Goal: Find specific page/section: Find specific page/section

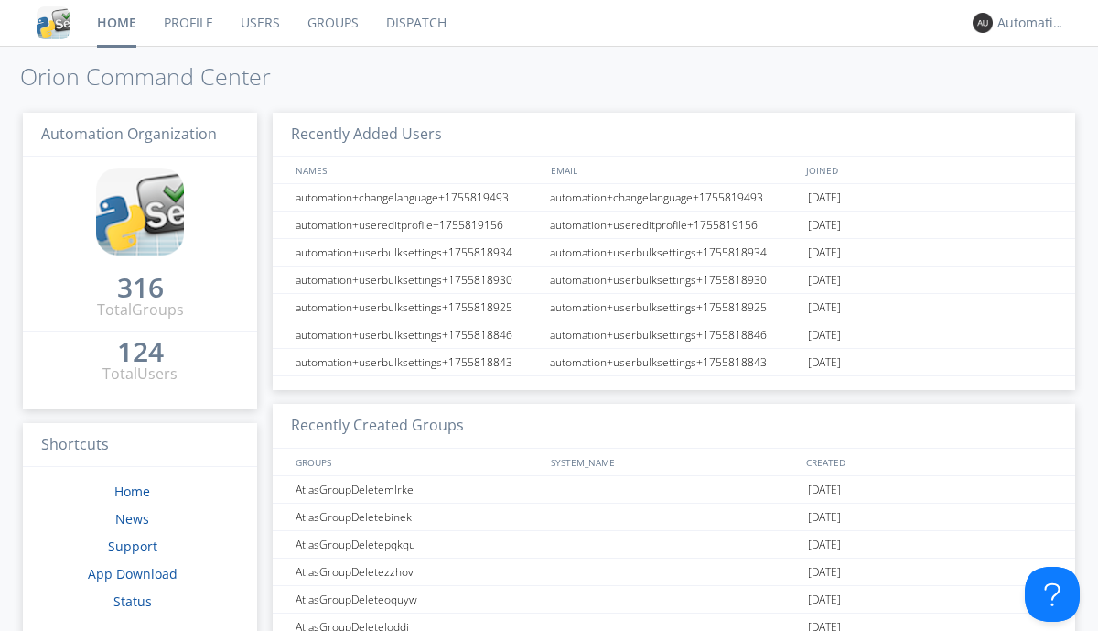
click at [415, 23] on link "Dispatch" at bounding box center [417, 23] width 88 height 46
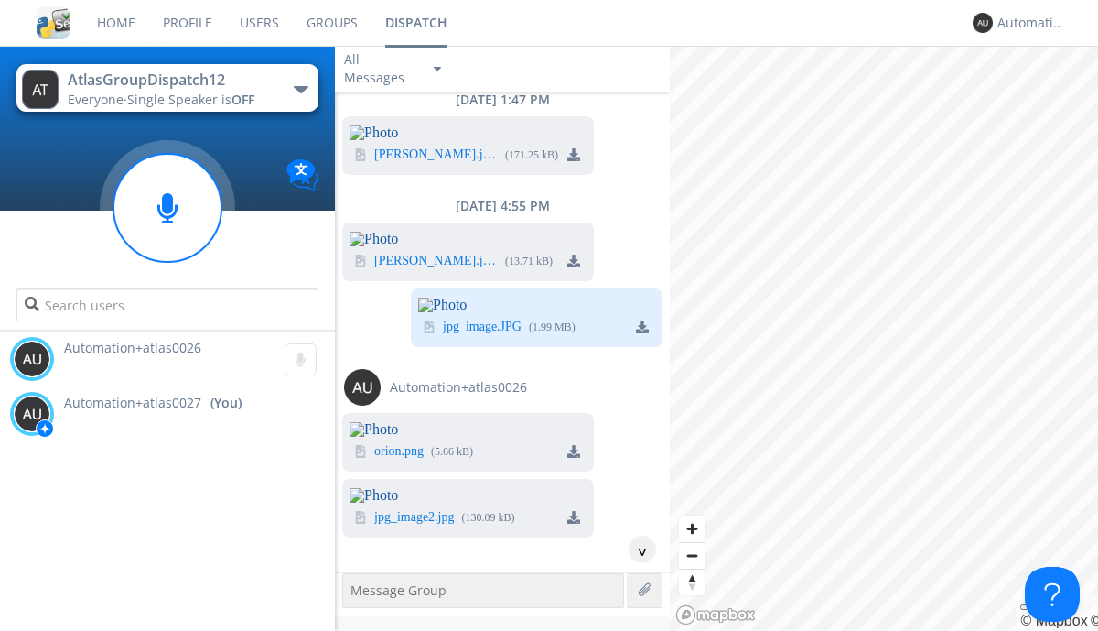
scroll to position [6741, 0]
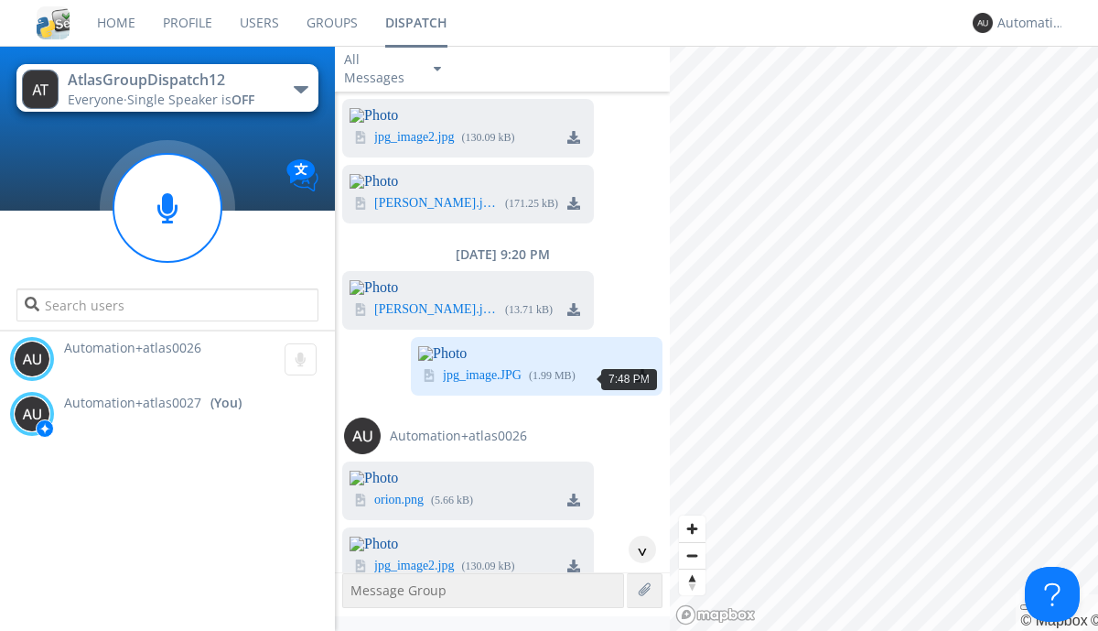
scroll to position [139, 0]
click at [635, 549] on div "^" at bounding box center [642, 548] width 27 height 27
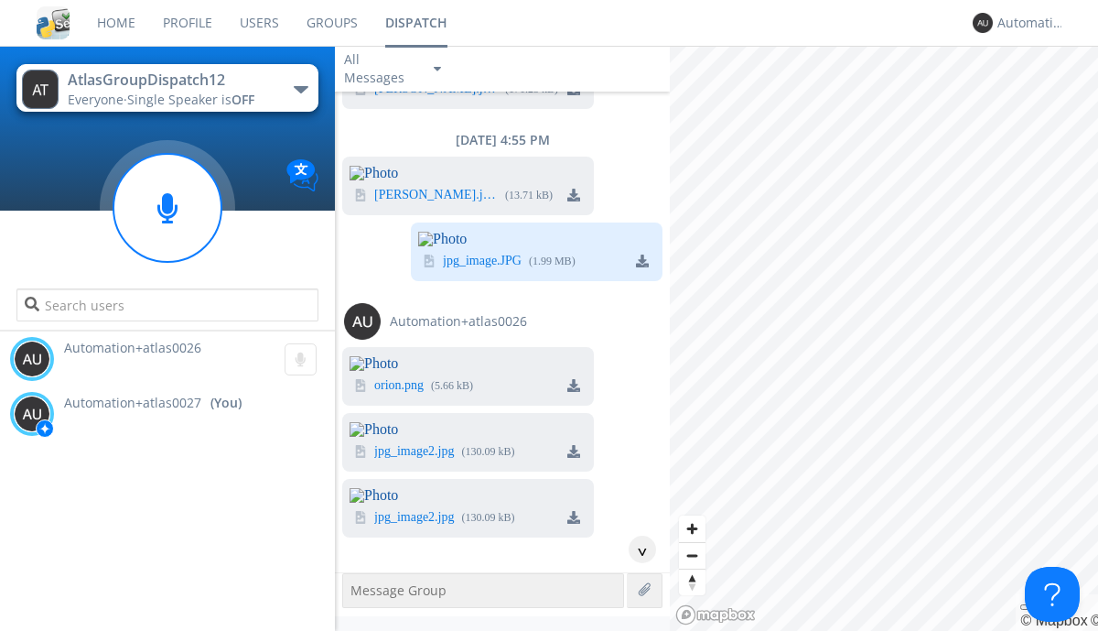
scroll to position [7307, 0]
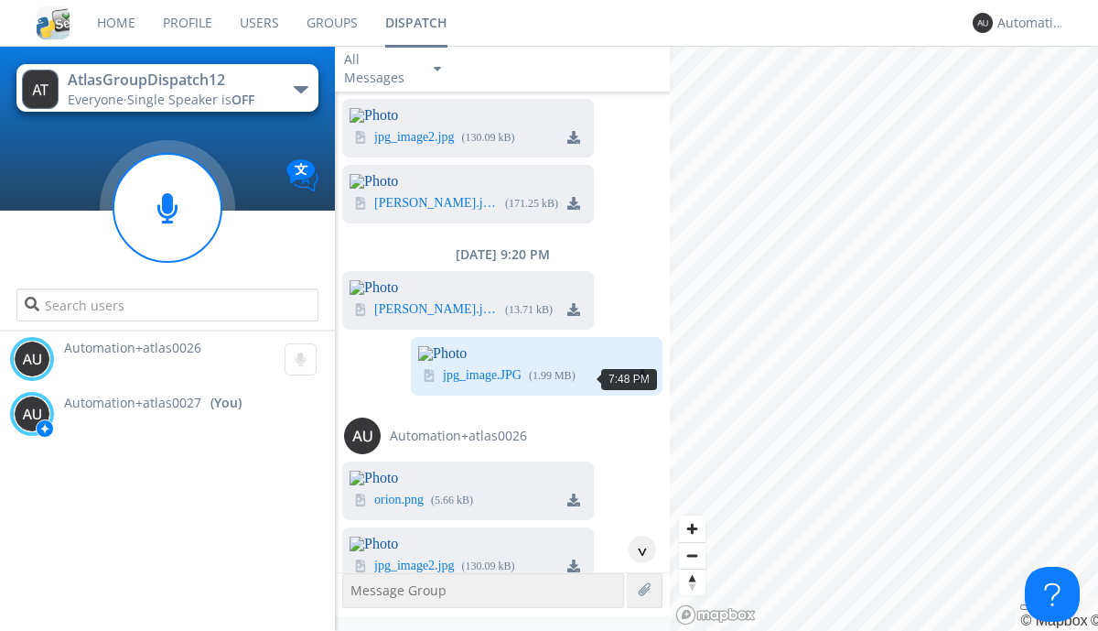
scroll to position [84, 0]
click at [635, 549] on div "^" at bounding box center [642, 548] width 27 height 27
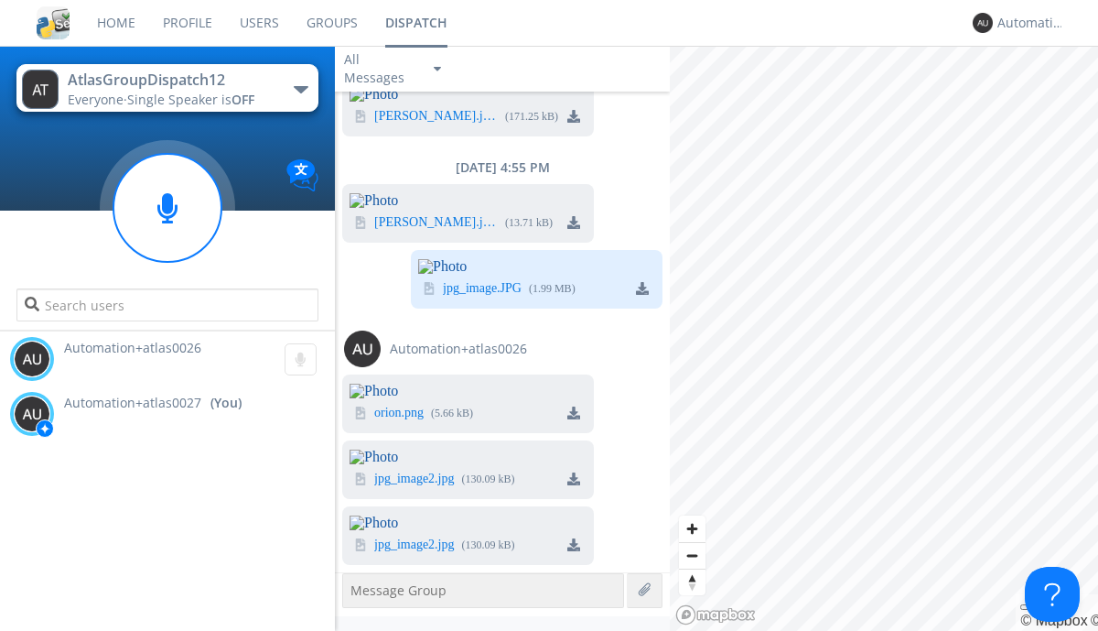
scroll to position [7252, 0]
click at [574, 543] on img at bounding box center [573, 544] width 13 height 13
click at [1027, 23] on div "Automation+atlas0027" at bounding box center [1032, 23] width 69 height 18
